Goal: Transaction & Acquisition: Purchase product/service

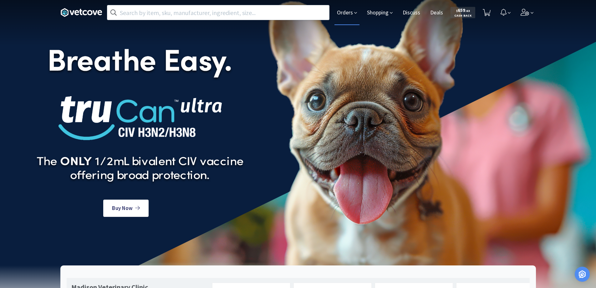
click at [348, 11] on span "Orders" at bounding box center [347, 12] width 25 height 25
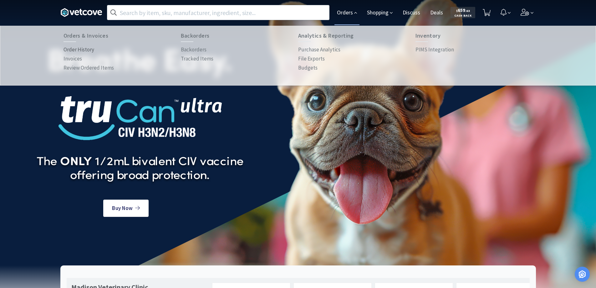
click at [89, 50] on p "Order History" at bounding box center [79, 49] width 31 height 8
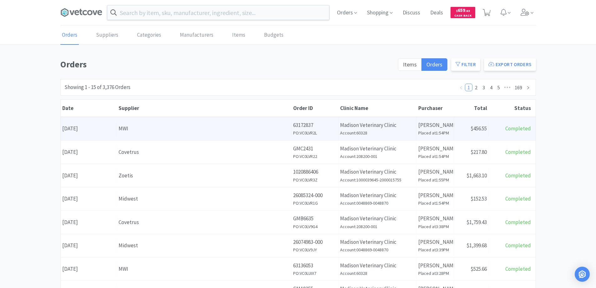
click at [164, 128] on div "MWI" at bounding box center [204, 128] width 171 height 8
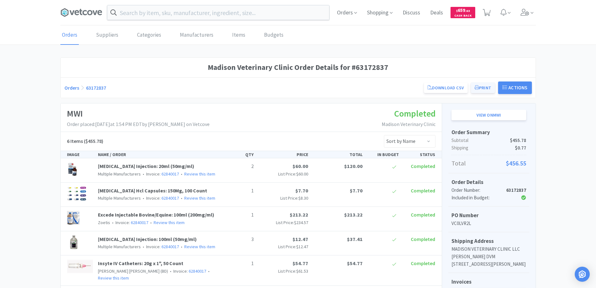
click at [485, 88] on button "Print" at bounding box center [483, 87] width 24 height 11
click at [69, 33] on link "Orders" at bounding box center [69, 35] width 18 height 19
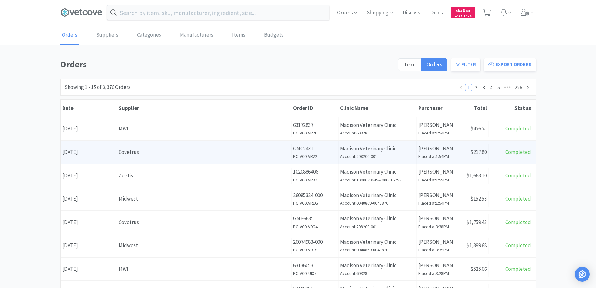
click at [136, 153] on div "Covetrus" at bounding box center [204, 152] width 171 height 8
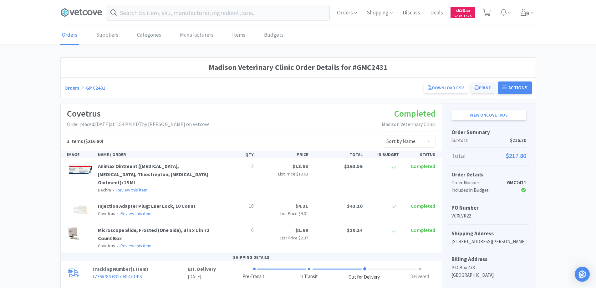
click at [480, 86] on button "Print" at bounding box center [483, 87] width 24 height 11
click at [69, 88] on link "Orders" at bounding box center [71, 88] width 15 height 6
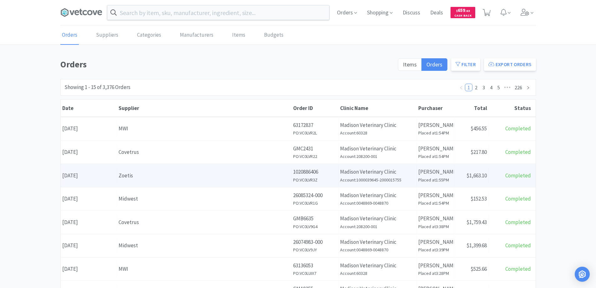
click at [145, 175] on div "Zoetis" at bounding box center [204, 175] width 171 height 8
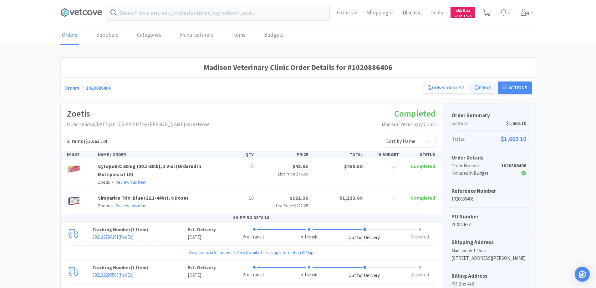
click at [484, 87] on button "Print" at bounding box center [483, 87] width 24 height 11
click at [75, 86] on link "Orders" at bounding box center [71, 88] width 15 height 6
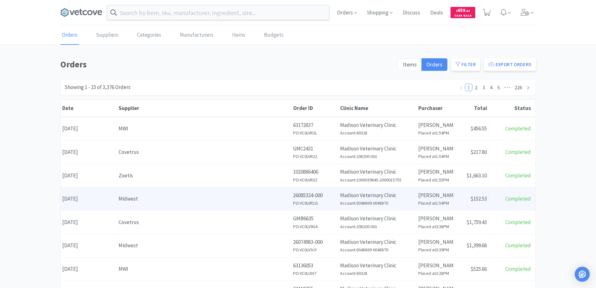
click at [160, 199] on div "Midwest" at bounding box center [204, 198] width 171 height 8
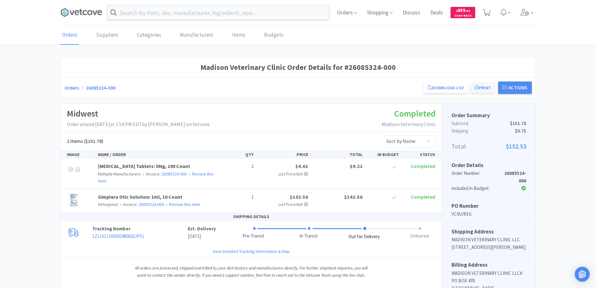
click at [485, 88] on button "Print" at bounding box center [483, 87] width 24 height 11
click at [71, 88] on link "Orders" at bounding box center [71, 88] width 15 height 6
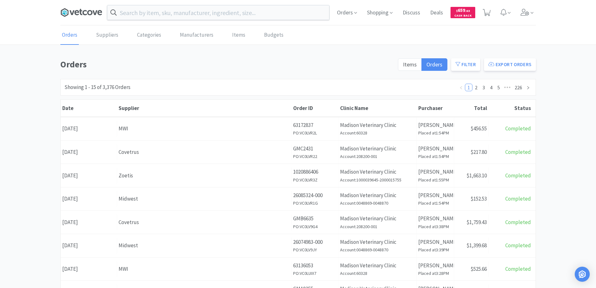
click at [85, 11] on icon at bounding box center [81, 12] width 42 height 9
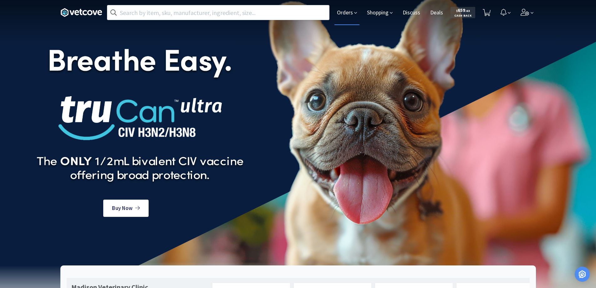
click at [345, 9] on span "Orders" at bounding box center [347, 12] width 25 height 25
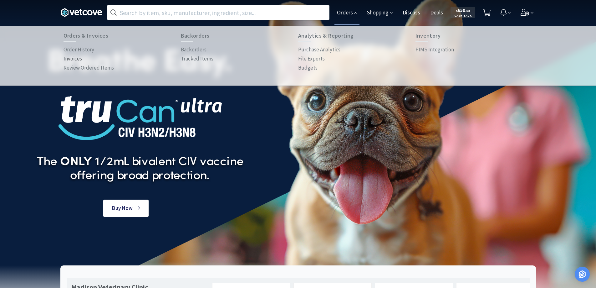
click at [74, 57] on p "Invoices" at bounding box center [73, 58] width 18 height 8
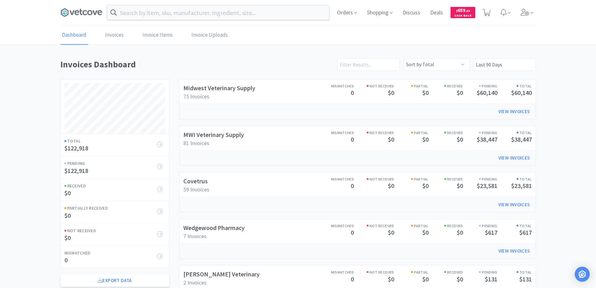
scroll to position [254, 476]
click at [113, 35] on link "Invoices" at bounding box center [115, 35] width 22 height 19
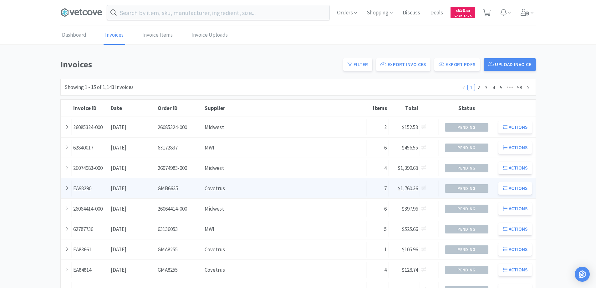
click at [162, 187] on div "Order ID GMB6635" at bounding box center [179, 188] width 47 height 16
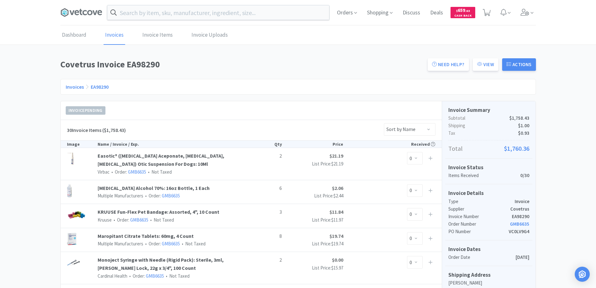
click at [73, 87] on link "Invoices" at bounding box center [75, 87] width 18 height 6
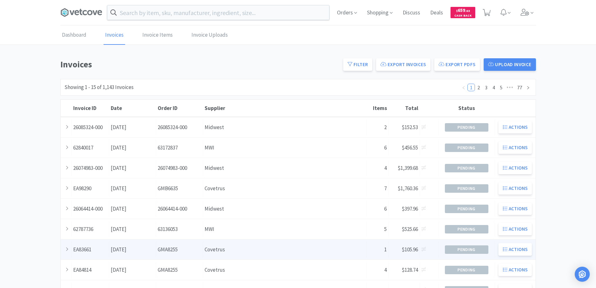
click at [215, 250] on div "Supplier Covetrus" at bounding box center [285, 249] width 164 height 16
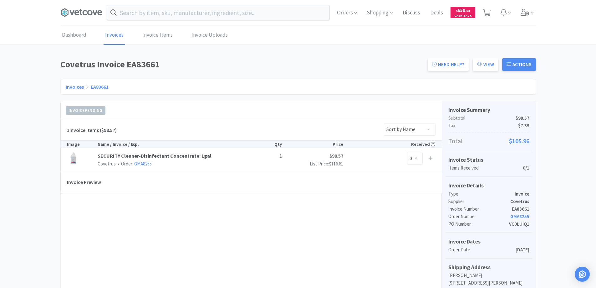
click at [76, 85] on link "Invoices" at bounding box center [75, 87] width 18 height 6
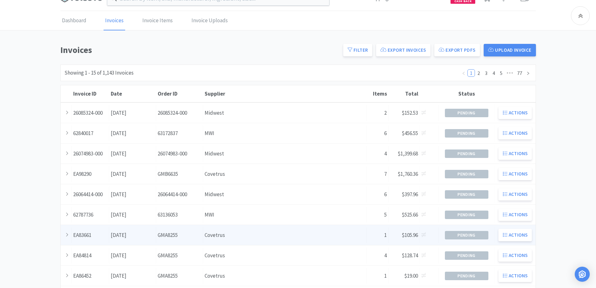
scroll to position [14, 0]
click at [185, 236] on div "Order ID GMA8255" at bounding box center [179, 236] width 47 height 16
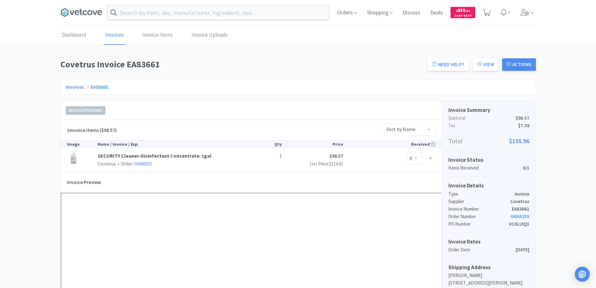
click at [73, 87] on link "Invoices" at bounding box center [75, 87] width 18 height 6
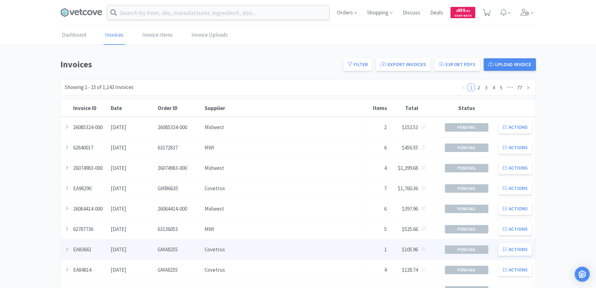
scroll to position [63, 0]
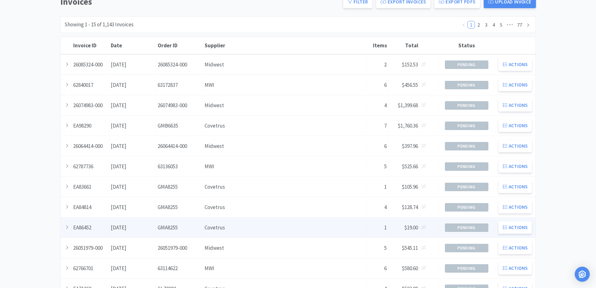
click at [254, 228] on div "Supplier Covetrus" at bounding box center [285, 227] width 164 height 16
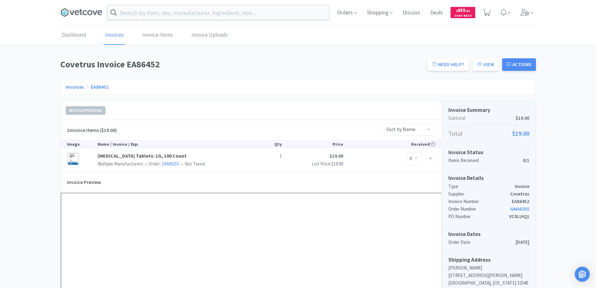
click at [73, 85] on link "Invoices" at bounding box center [75, 87] width 18 height 6
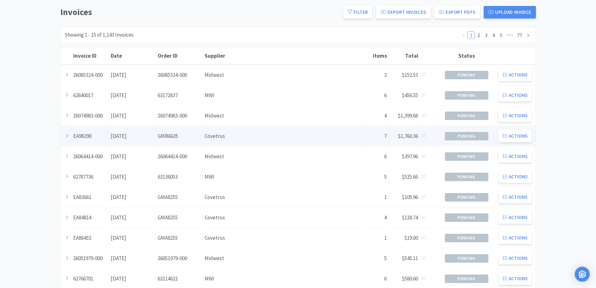
scroll to position [63, 0]
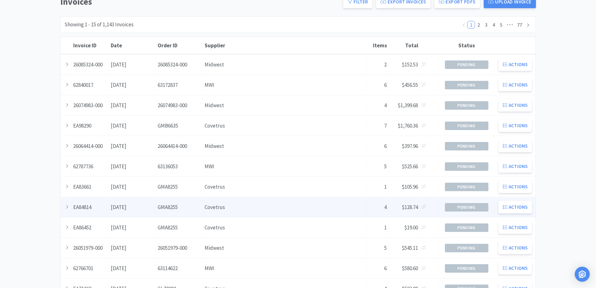
click at [97, 206] on div "Invoice ID EA84814" at bounding box center [91, 207] width 38 height 16
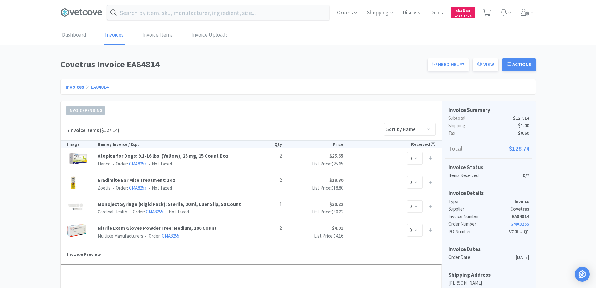
click at [75, 84] on link "Invoices" at bounding box center [75, 87] width 18 height 6
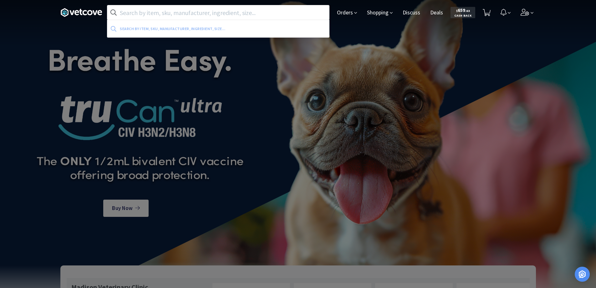
click at [141, 12] on input "text" at bounding box center [218, 12] width 222 height 14
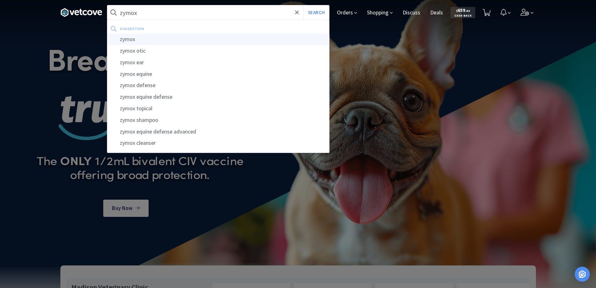
type input "zymox"
click at [128, 39] on div "zymox" at bounding box center [218, 39] width 222 height 12
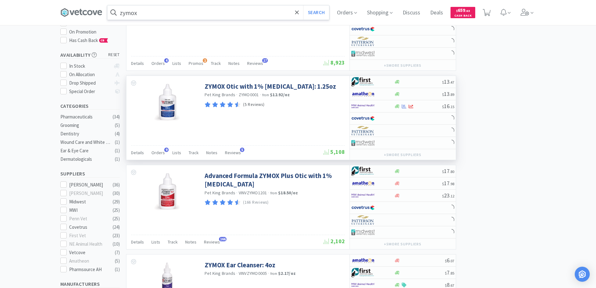
scroll to position [63, 0]
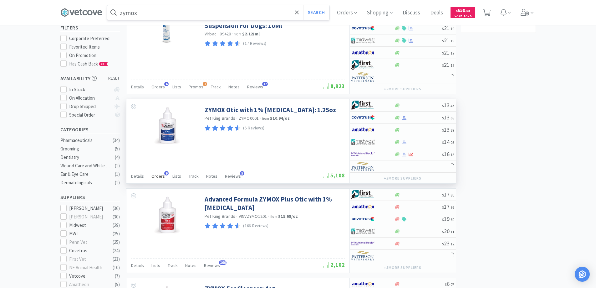
click at [165, 173] on span "9" at bounding box center [166, 173] width 4 height 4
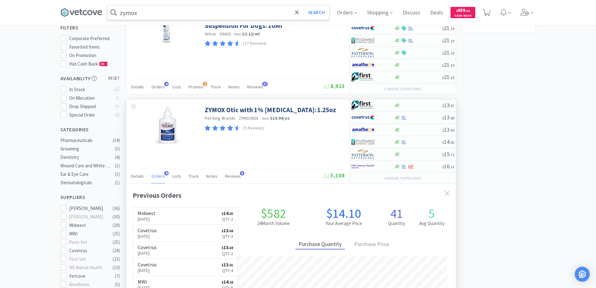
scroll to position [168, 330]
click at [383, 115] on div at bounding box center [368, 117] width 34 height 11
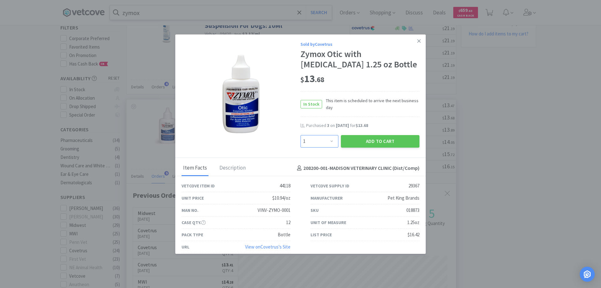
drag, startPoint x: 326, startPoint y: 141, endPoint x: 327, endPoint y: 136, distance: 5.1
click at [326, 141] on select "Enter Quantity 1 2 3 4 5 6 7 8 9 10 11 12 13 14 15 16 17 18 19 20 Enter Quantity" at bounding box center [319, 141] width 38 height 13
select select "3"
click at [300, 135] on select "Enter Quantity 1 2 3 4 5 6 7 8 9 10 11 12 13 14 15 16 17 18 19 20 Enter Quantity" at bounding box center [319, 141] width 38 height 13
click at [368, 142] on button "Add to Cart" at bounding box center [380, 141] width 79 height 13
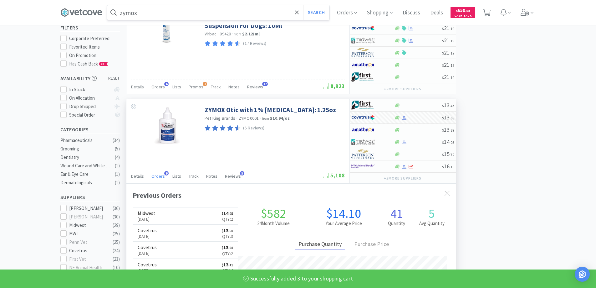
select select "3"
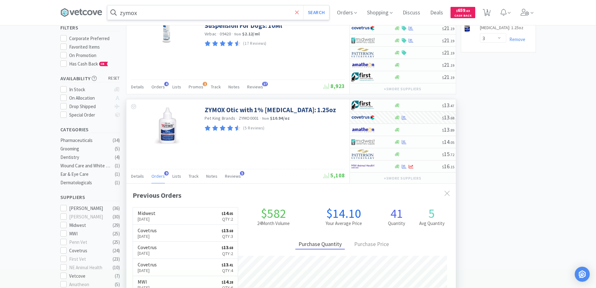
click at [299, 11] on icon at bounding box center [297, 12] width 4 height 6
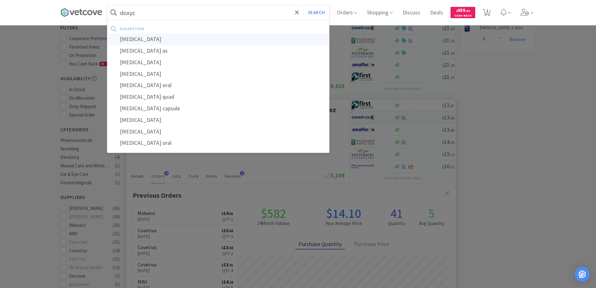
click at [134, 40] on div "doxycycline" at bounding box center [218, 39] width 222 height 12
type input "doxycycline"
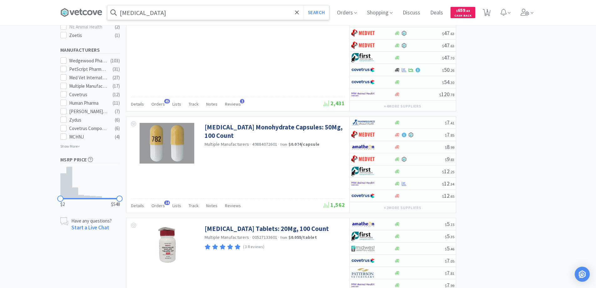
scroll to position [344, 0]
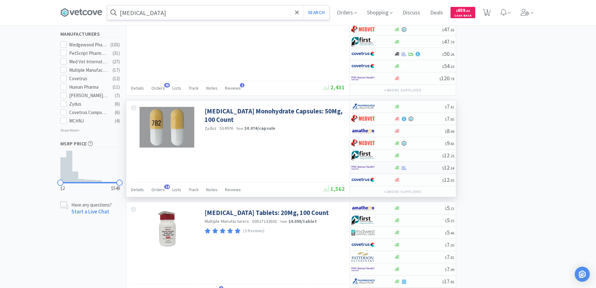
click at [383, 165] on div at bounding box center [368, 167] width 34 height 11
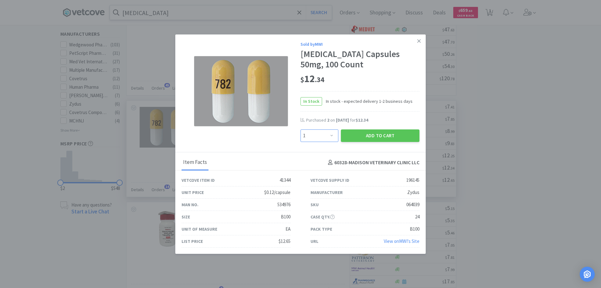
click at [329, 134] on select "Enter Quantity 1 2 3 4 5 6 7 8 9 10 11 12 13 14 15 16 17 18 19 20 Enter Quantity" at bounding box center [319, 135] width 38 height 13
click at [300, 129] on select "Enter Quantity 1 2 3 4 5 6 7 8 9 10 11 12 13 14 15 16 17 18 19 20 Enter Quantity" at bounding box center [319, 135] width 38 height 13
click at [327, 134] on select "Enter Quantity 1 2 3 4 5 6 7 8 9 10 11 12 13 14 15 16 17 18 19 20 Enter Quantity" at bounding box center [319, 135] width 38 height 13
select select "2"
click at [300, 129] on select "Enter Quantity 1 2 3 4 5 6 7 8 9 10 11 12 13 14 15 16 17 18 19 20 Enter Quantity" at bounding box center [319, 135] width 38 height 13
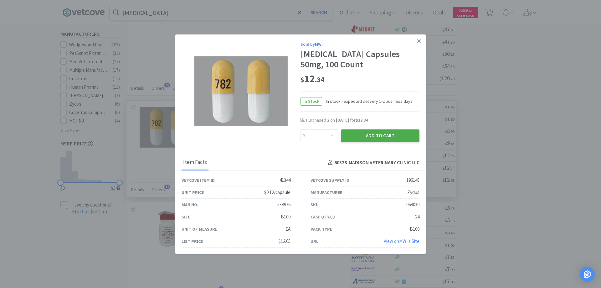
click at [366, 133] on button "Add to Cart" at bounding box center [380, 135] width 79 height 13
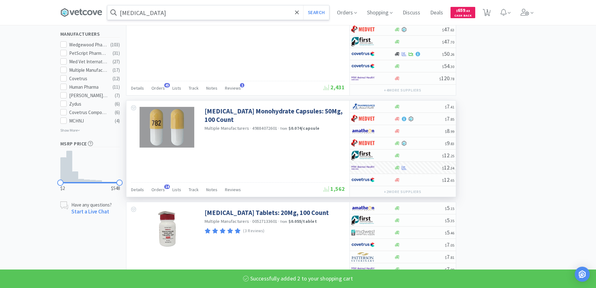
select select "2"
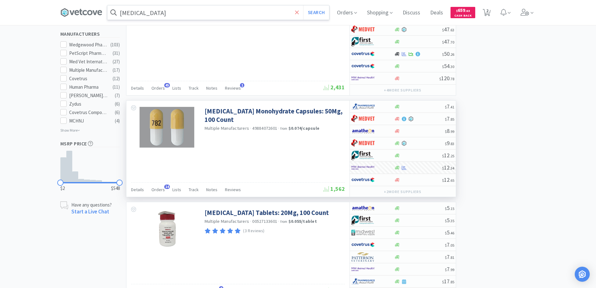
click at [299, 10] on icon at bounding box center [297, 12] width 4 height 6
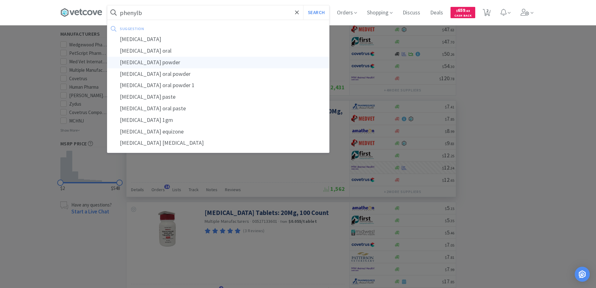
click at [156, 61] on div "phenylbutazone powder" at bounding box center [218, 63] width 222 height 12
type input "phenylbutazone powder"
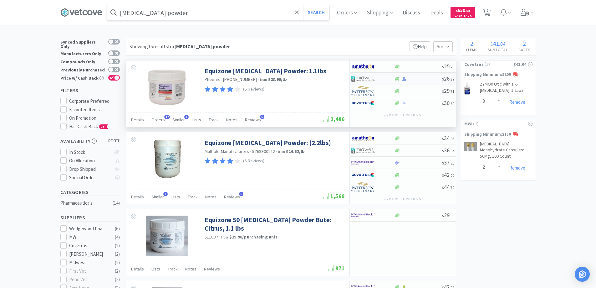
click at [387, 76] on div at bounding box center [372, 78] width 43 height 11
select select "1"
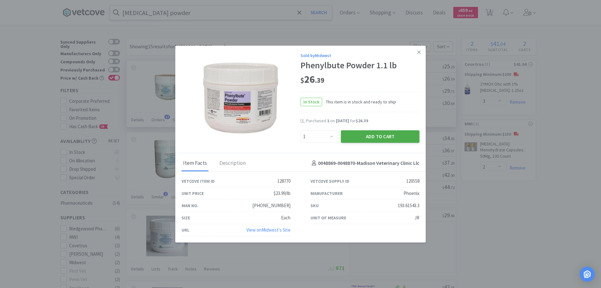
click at [371, 135] on button "Add to Cart" at bounding box center [380, 136] width 79 height 13
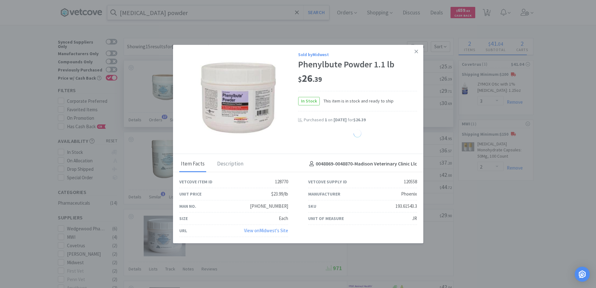
select select "1"
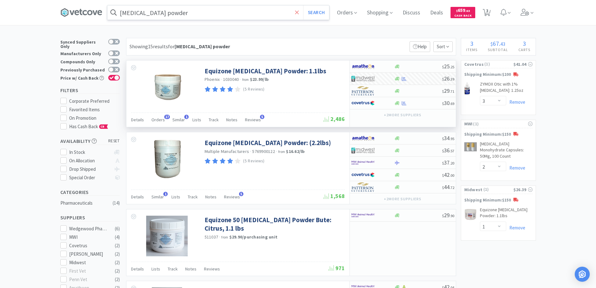
click at [299, 12] on icon at bounding box center [297, 12] width 4 height 4
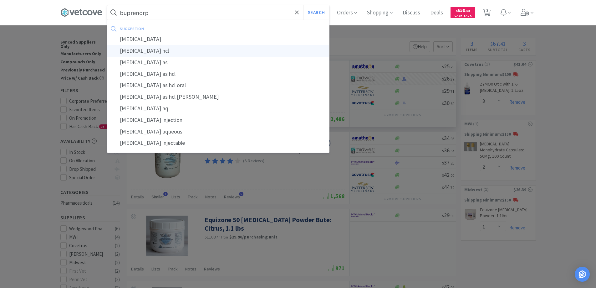
click at [142, 50] on div "buprenorphine hcl" at bounding box center [218, 51] width 222 height 12
type input "buprenorphine hcl"
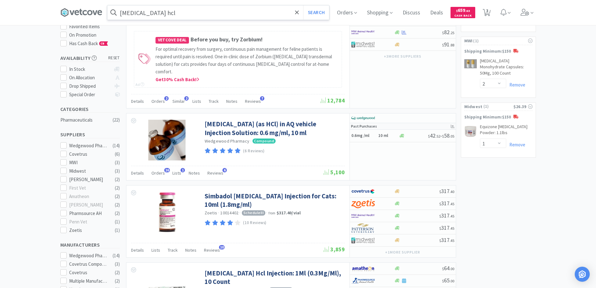
scroll to position [94, 0]
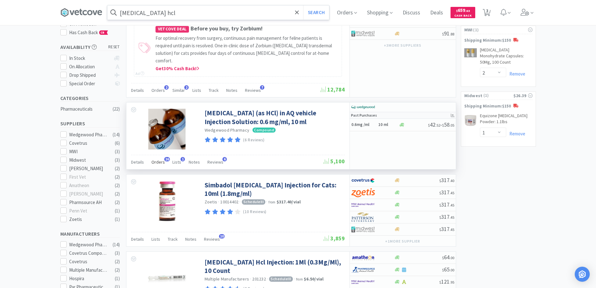
click at [165, 157] on span "16" at bounding box center [167, 159] width 6 height 4
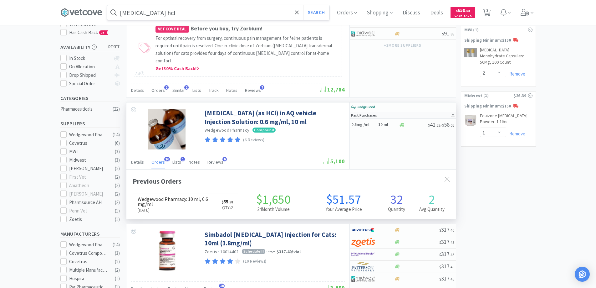
scroll to position [168, 330]
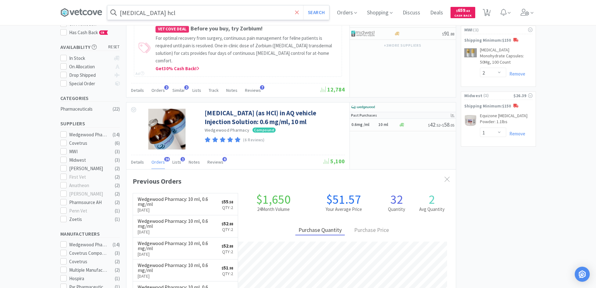
click at [299, 12] on icon at bounding box center [297, 12] width 4 height 4
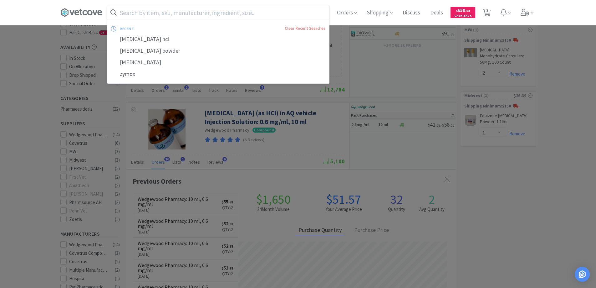
click at [29, 64] on div at bounding box center [298, 144] width 596 height 288
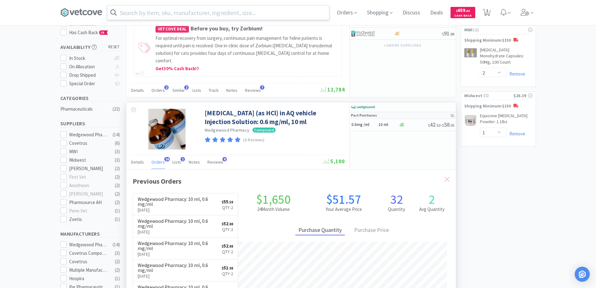
click at [447, 177] on icon at bounding box center [447, 179] width 5 height 5
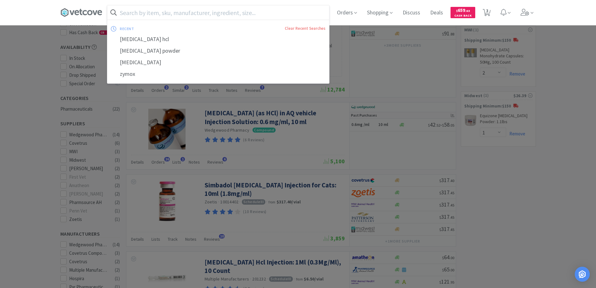
drag, startPoint x: 145, startPoint y: 10, endPoint x: 155, endPoint y: 11, distance: 10.1
click at [151, 11] on input "text" at bounding box center [218, 12] width 222 height 14
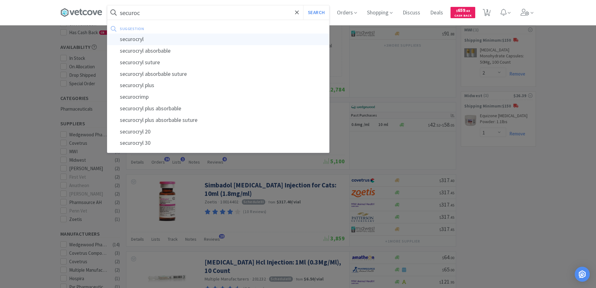
click at [133, 38] on div "securocryl" at bounding box center [218, 39] width 222 height 12
type input "securocryl"
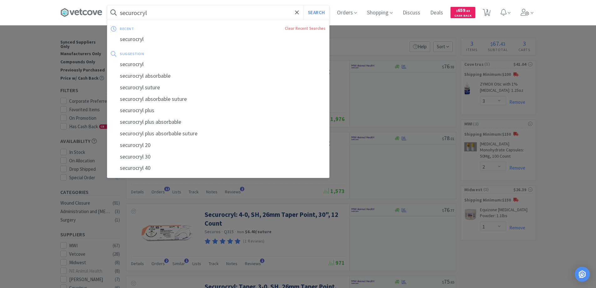
click at [154, 12] on input "securocryl" at bounding box center [218, 12] width 222 height 14
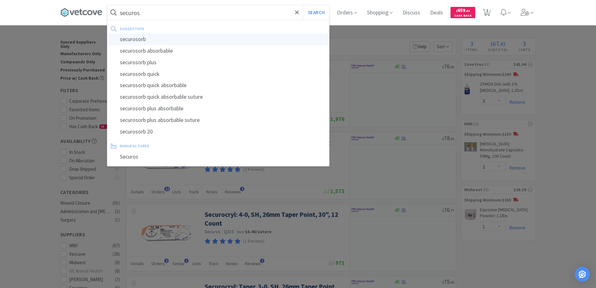
click at [135, 39] on div "securosorb" at bounding box center [218, 39] width 222 height 12
type input "securosorb"
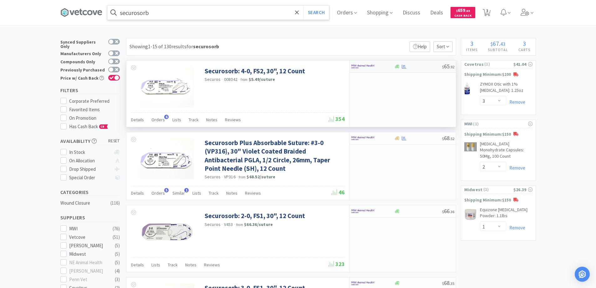
click at [383, 67] on div at bounding box center [368, 66] width 34 height 11
select select "1"
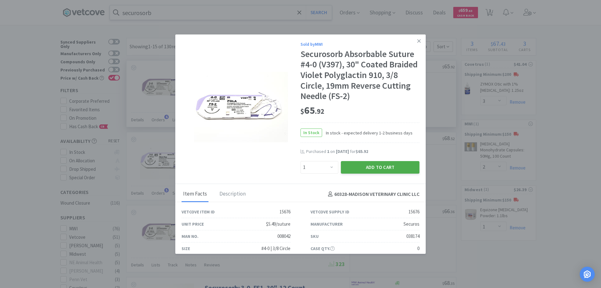
click at [367, 166] on button "Add to Cart" at bounding box center [380, 167] width 79 height 13
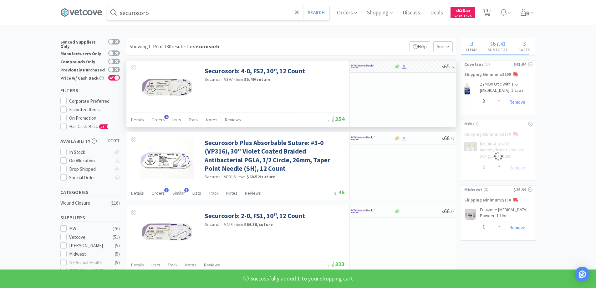
select select "1"
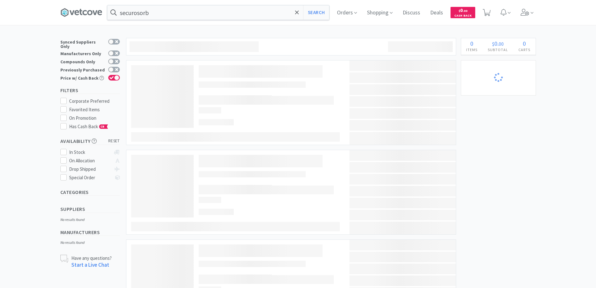
select select "2"
select select "1"
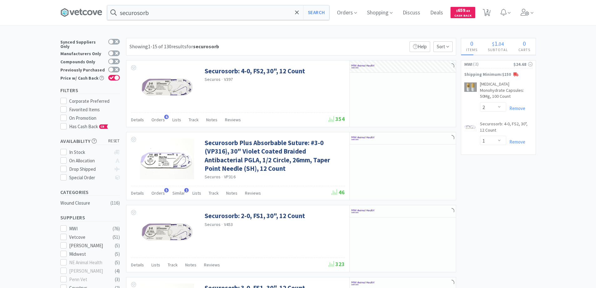
select select "1"
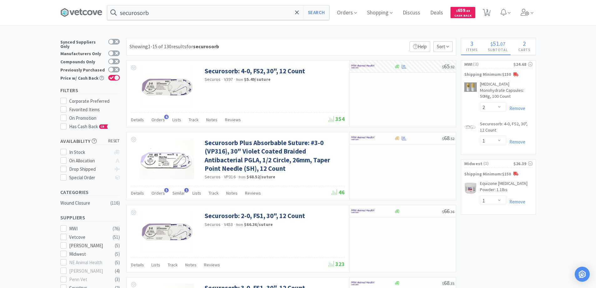
select select "3"
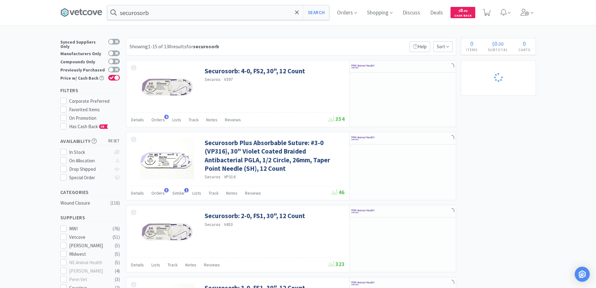
select select "3"
select select "2"
select select "1"
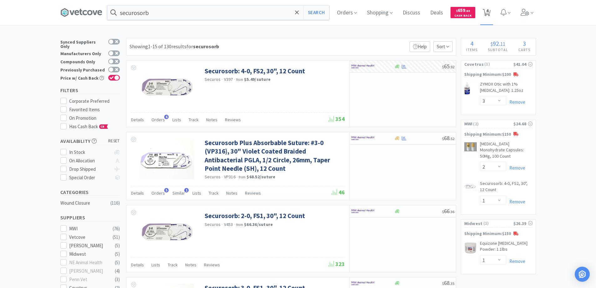
click at [488, 16] on span "4" at bounding box center [487, 12] width 8 height 9
select select "3"
select select "2"
select select "1"
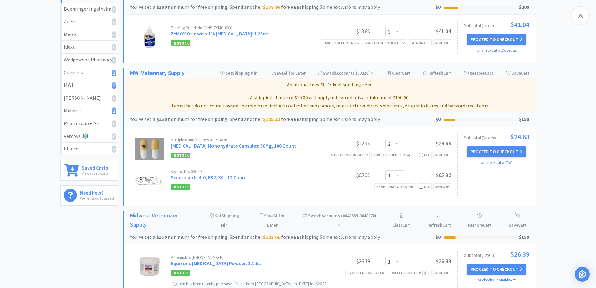
scroll to position [94, 0]
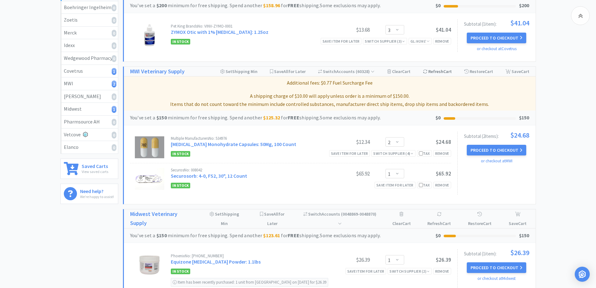
click at [434, 71] on div "Refresh Cart" at bounding box center [437, 71] width 29 height 9
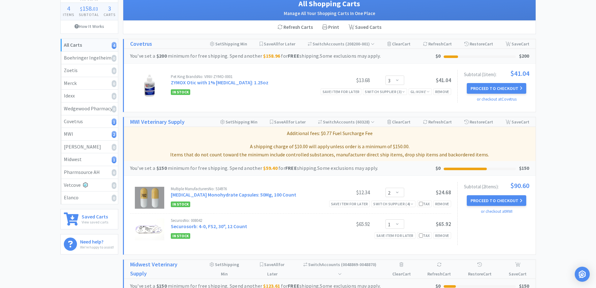
scroll to position [0, 0]
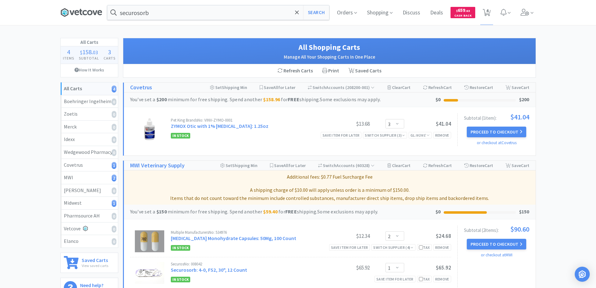
click at [83, 11] on icon at bounding box center [85, 12] width 4 height 5
